Goal: Navigation & Orientation: Find specific page/section

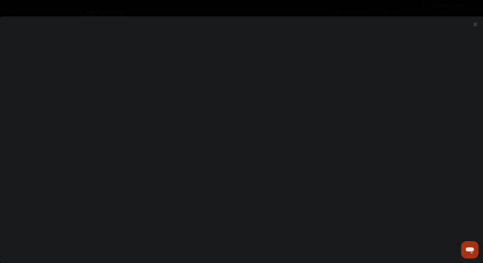
click at [306, 138] on flutter-view at bounding box center [241, 134] width 483 height 236
type input "**********"
click at [259, 139] on flutter-view "**********" at bounding box center [241, 134] width 483 height 236
click at [375, 150] on flutter-view at bounding box center [241, 134] width 483 height 236
click at [374, 146] on flutter-view at bounding box center [241, 134] width 483 height 236
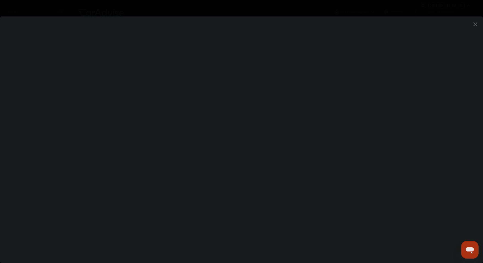
click at [407, 142] on flutter-view at bounding box center [241, 134] width 483 height 236
click at [343, 121] on flutter-view at bounding box center [241, 134] width 483 height 236
type textarea "**********"
click at [326, 142] on flutter-view "**********" at bounding box center [241, 134] width 483 height 236
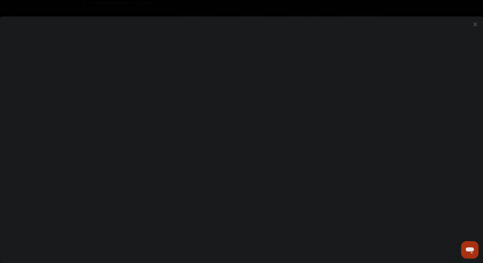
click at [336, 161] on flutter-view at bounding box center [241, 134] width 483 height 236
click at [327, 121] on flutter-view at bounding box center [241, 134] width 483 height 236
click at [319, 91] on flutter-view at bounding box center [241, 134] width 483 height 236
click at [300, 92] on input at bounding box center [341, 91] width 114 height 7
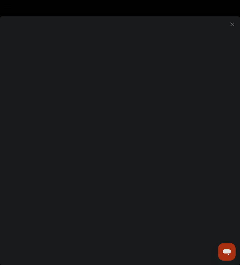
click at [126, 148] on input at bounding box center [167, 147] width 106 height 7
type input "*********"
click at [138, 177] on flutter-view "*********" at bounding box center [120, 135] width 240 height 238
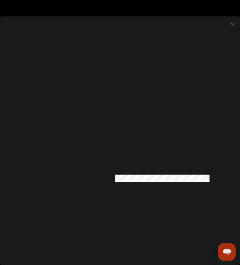
click at [139, 212] on flutter-view at bounding box center [120, 135] width 240 height 238
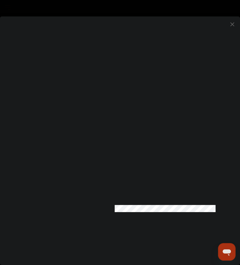
click at [99, 222] on flutter-view at bounding box center [120, 135] width 240 height 238
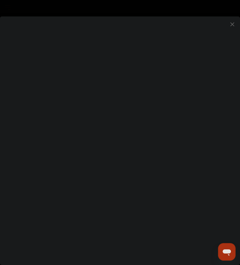
click at [133, 75] on flutter-view at bounding box center [120, 135] width 240 height 238
click at [47, 72] on flutter-view at bounding box center [120, 135] width 240 height 238
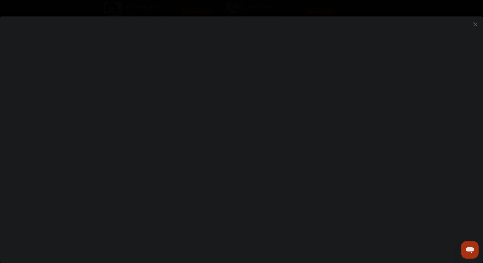
scroll to position [357, 0]
click at [280, 218] on flutter-view at bounding box center [241, 134] width 483 height 236
click at [358, 232] on flutter-view at bounding box center [241, 134] width 483 height 236
click at [72, 32] on flutter-view at bounding box center [241, 134] width 483 height 236
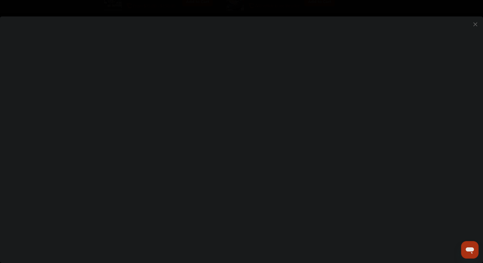
scroll to position [357, 0]
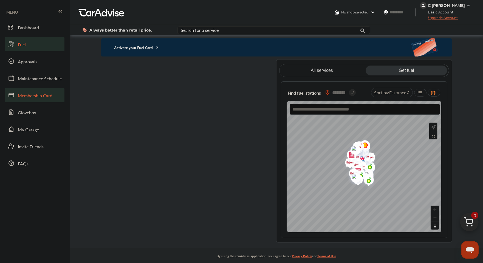
click at [22, 94] on span "Membership Card" at bounding box center [35, 95] width 35 height 7
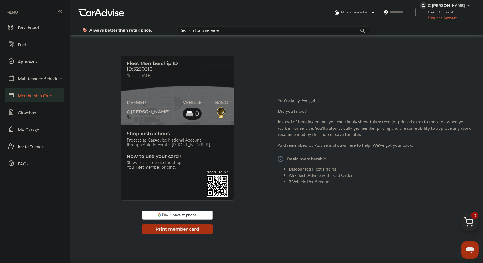
click at [185, 229] on button "Print member card" at bounding box center [177, 229] width 71 height 10
click at [24, 41] on span "Fuel" at bounding box center [22, 44] width 8 height 7
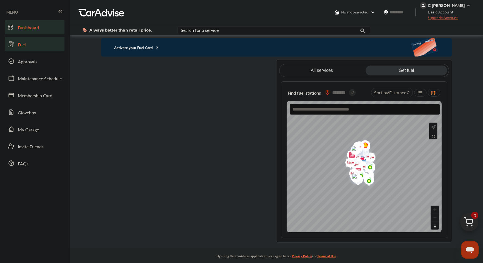
click at [23, 29] on span "Dashboard" at bounding box center [28, 27] width 21 height 7
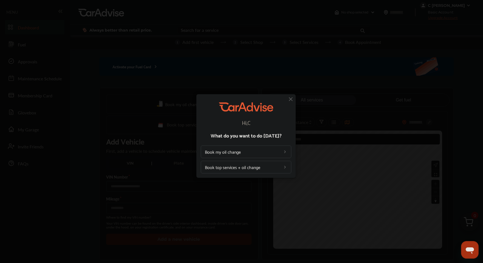
click at [291, 100] on img at bounding box center [291, 99] width 7 height 7
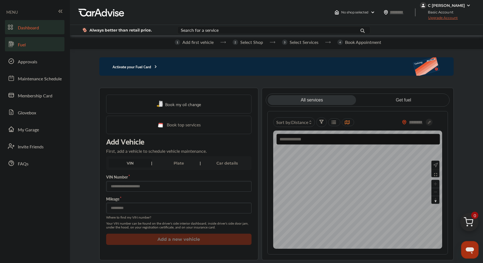
click at [27, 48] on link "Fuel" at bounding box center [35, 44] width 60 height 14
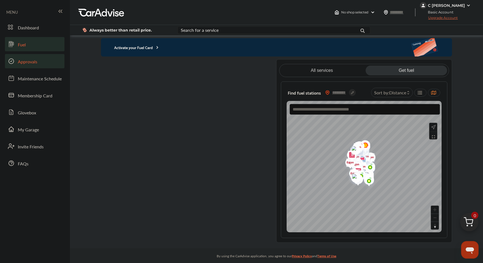
click at [24, 62] on span "Approvals" at bounding box center [27, 61] width 19 height 7
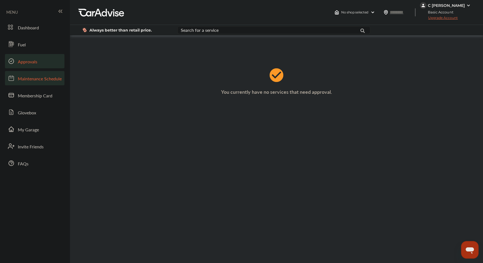
click at [25, 79] on span "Maintenance Schedule" at bounding box center [40, 78] width 44 height 7
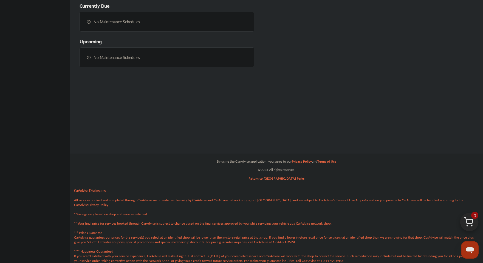
scroll to position [171, 0]
